Goal: Task Accomplishment & Management: Manage account settings

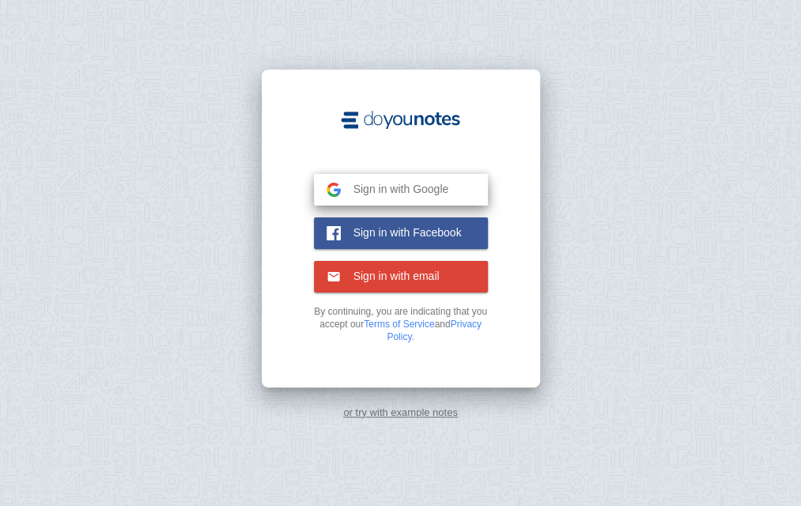
click at [387, 197] on button "Sign in with Google Google" at bounding box center [401, 190] width 174 height 32
